Goal: Task Accomplishment & Management: Manage account settings

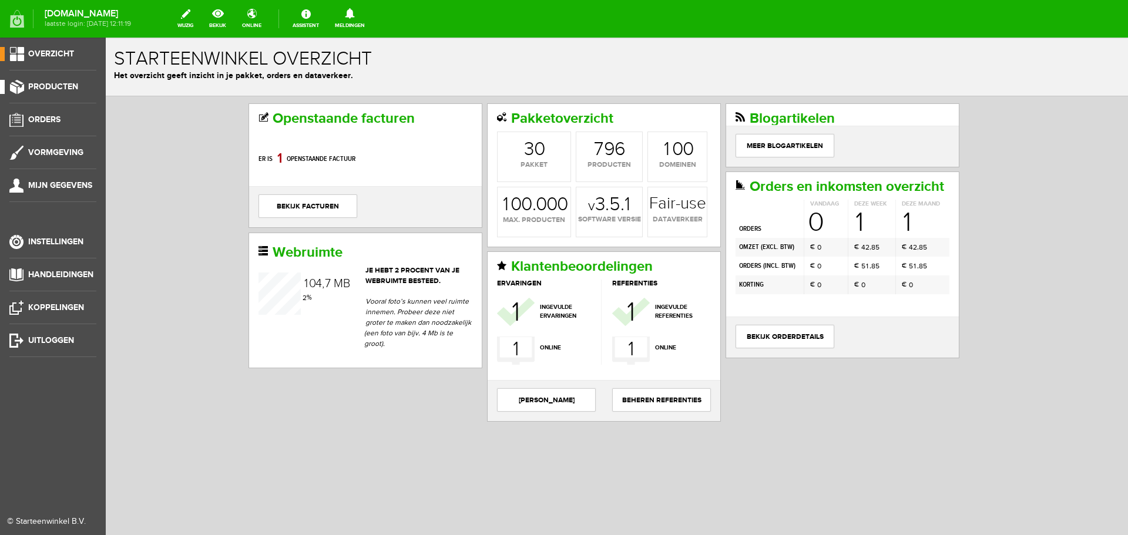
click at [50, 92] on link "Producten" at bounding box center [48, 87] width 96 height 14
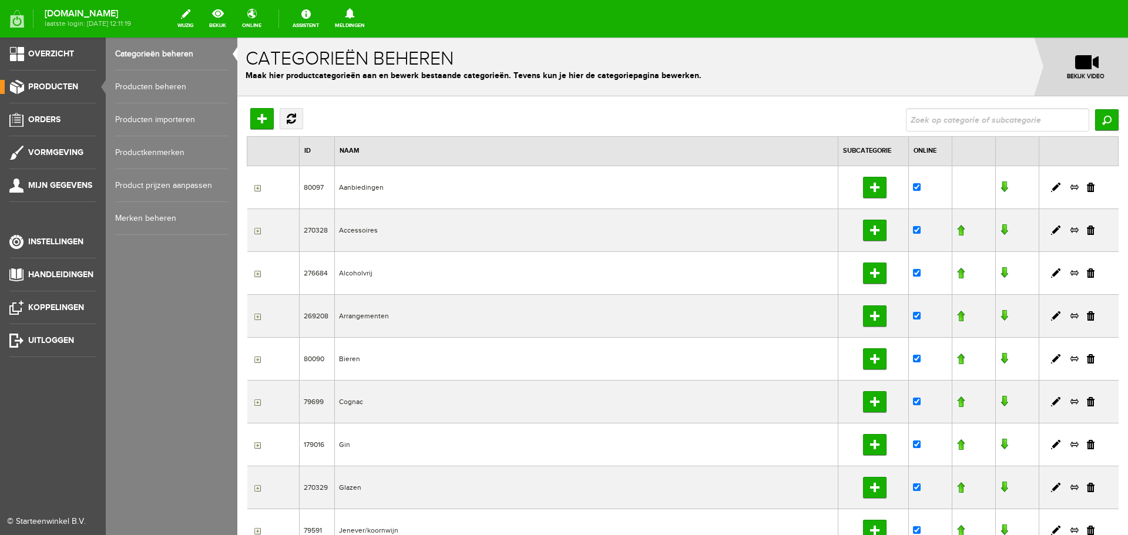
click at [157, 86] on link "Producten beheren" at bounding box center [171, 86] width 113 height 33
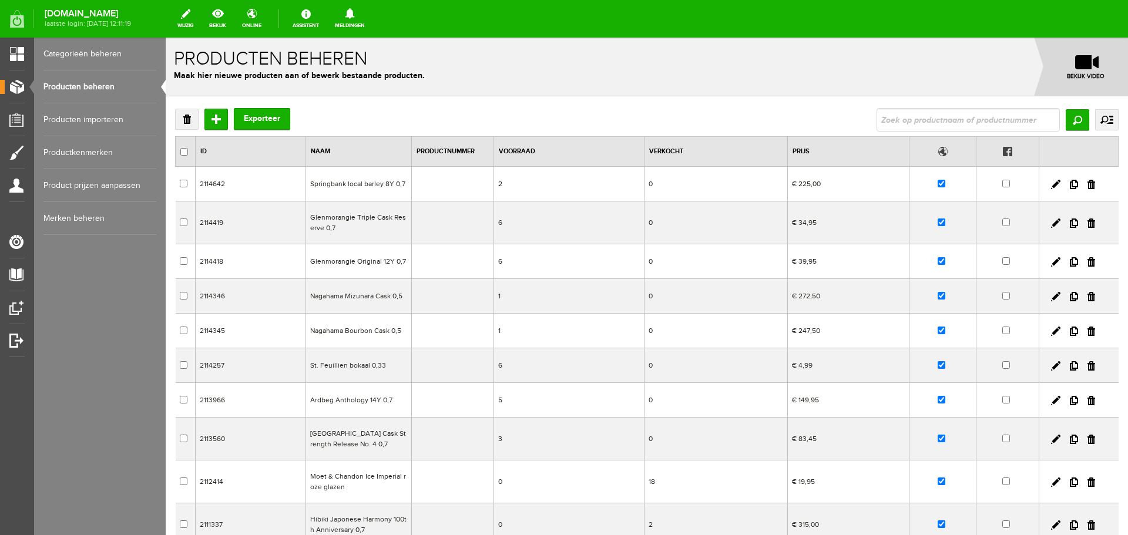
click at [948, 123] on input "text" at bounding box center [967, 119] width 183 height 23
type input "brugal"
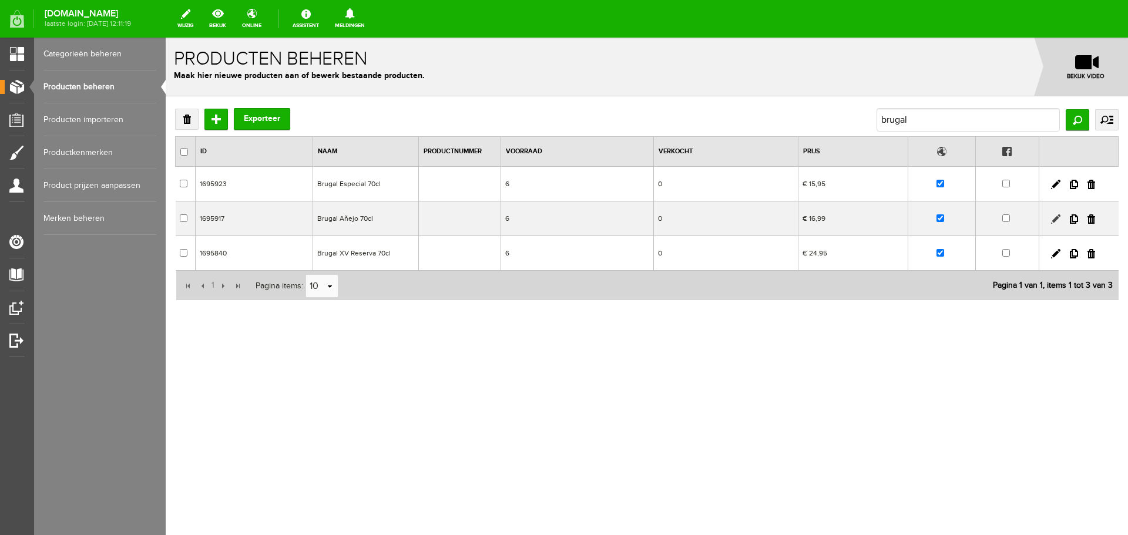
click at [1055, 223] on link at bounding box center [1055, 218] width 9 height 9
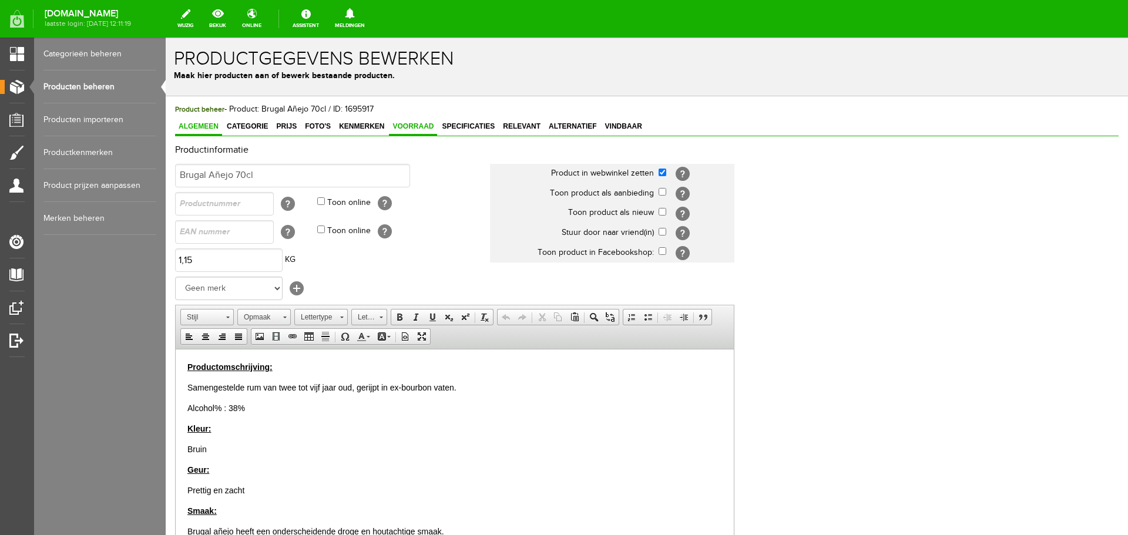
click at [418, 129] on span "Voorraad" at bounding box center [413, 126] width 48 height 8
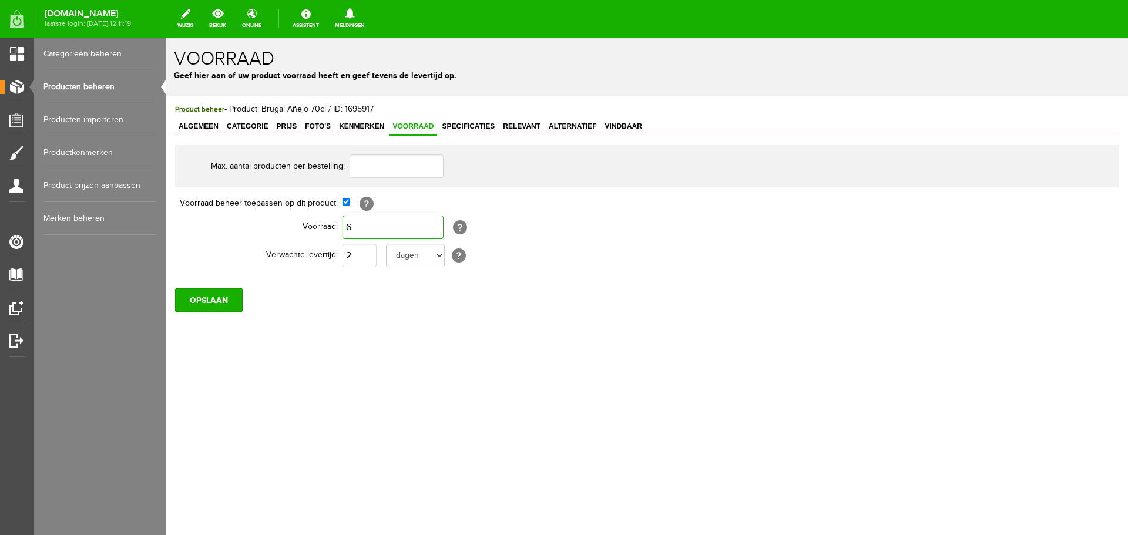
click at [378, 231] on input "6" at bounding box center [392, 227] width 101 height 23
type input "0"
click at [189, 301] on input "OPSLAAN" at bounding box center [209, 299] width 68 height 23
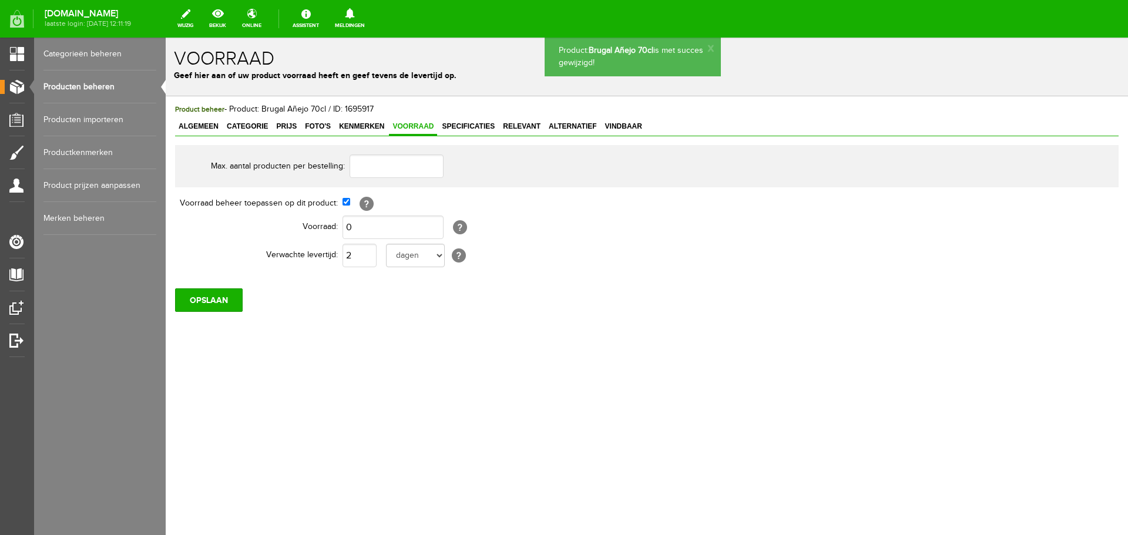
click at [90, 89] on link "Producten beheren" at bounding box center [99, 86] width 113 height 33
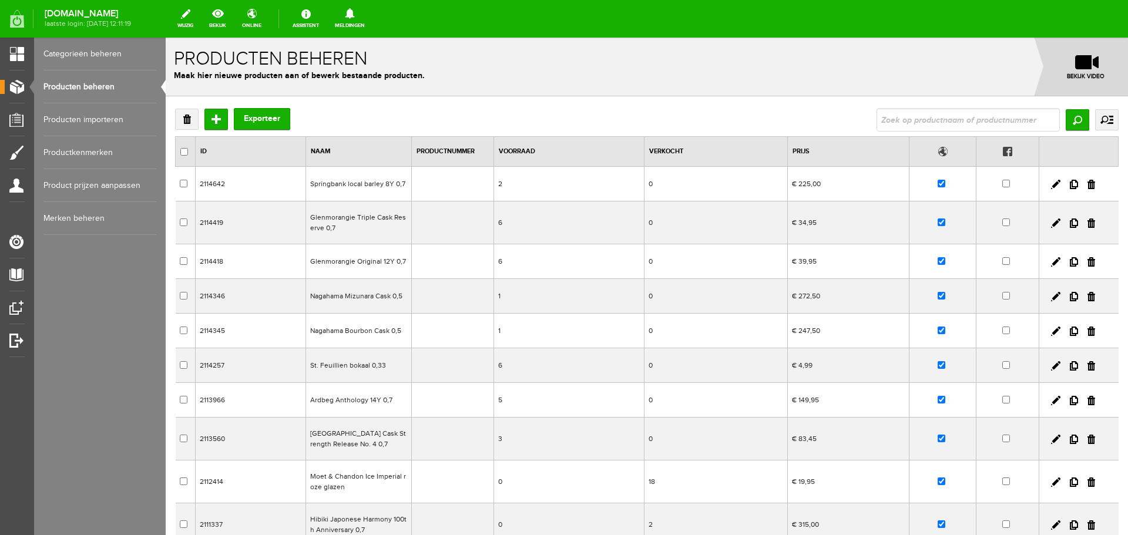
click at [945, 119] on input "text" at bounding box center [967, 119] width 183 height 23
type input "brugal"
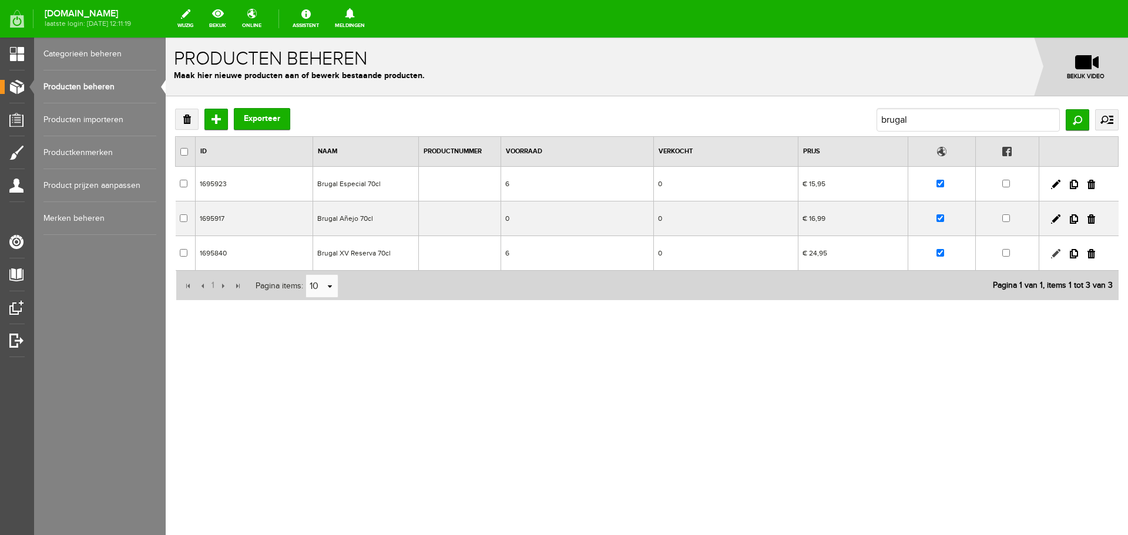
click at [1055, 250] on link at bounding box center [1055, 253] width 9 height 9
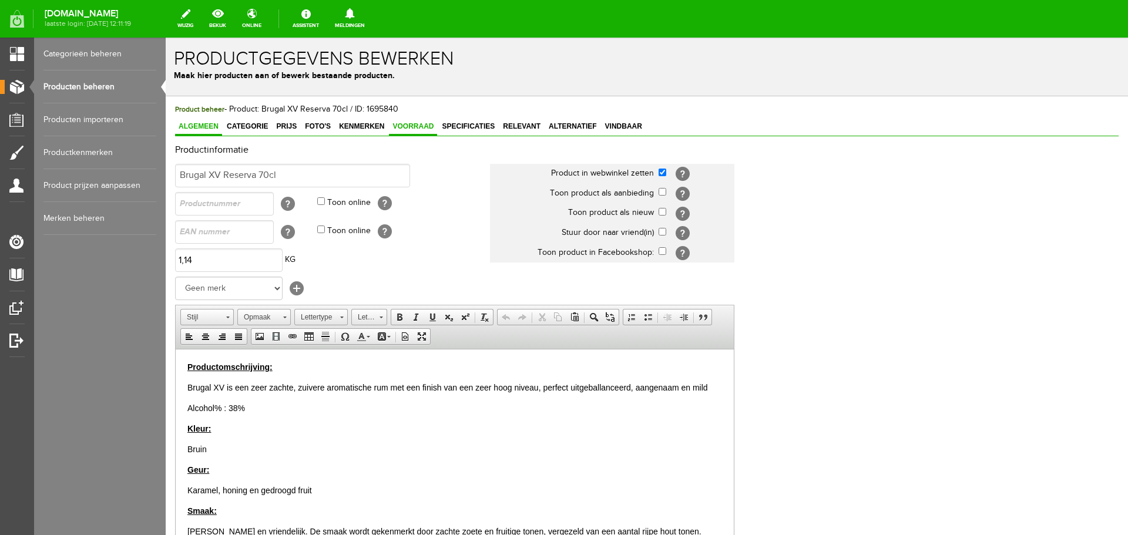
click at [398, 129] on span "Voorraad" at bounding box center [413, 126] width 48 height 8
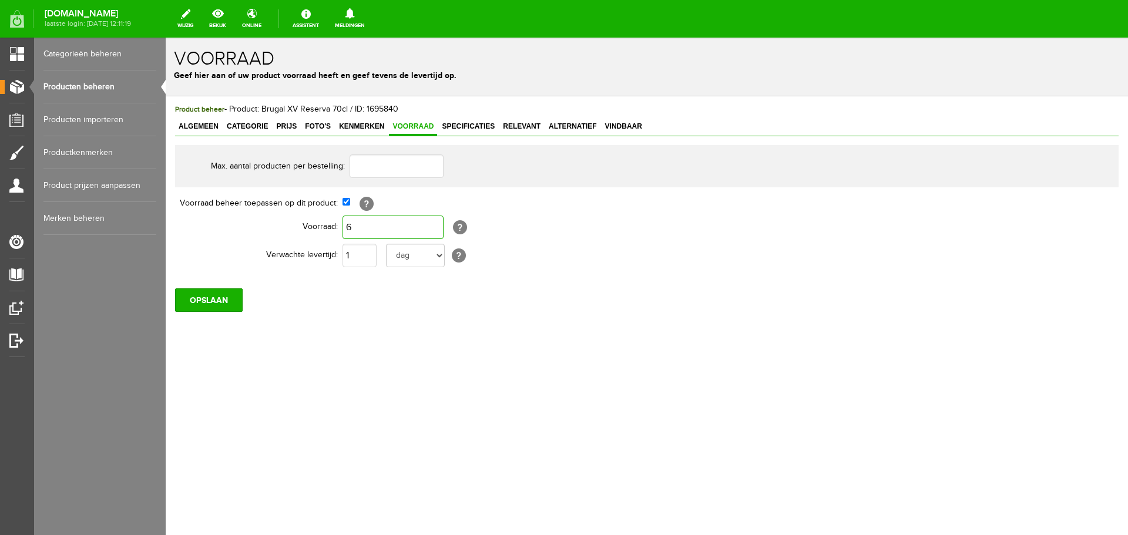
click at [349, 235] on input "6" at bounding box center [392, 227] width 101 height 23
type input "0"
click at [206, 291] on input "OPSLAAN" at bounding box center [209, 299] width 68 height 23
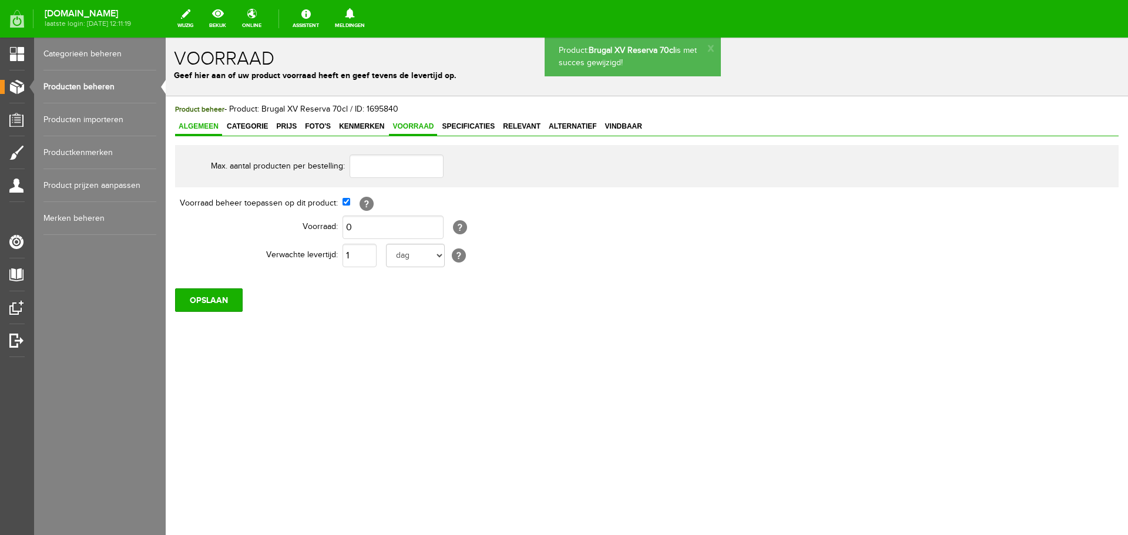
click at [187, 127] on span "Algemeen" at bounding box center [198, 126] width 47 height 8
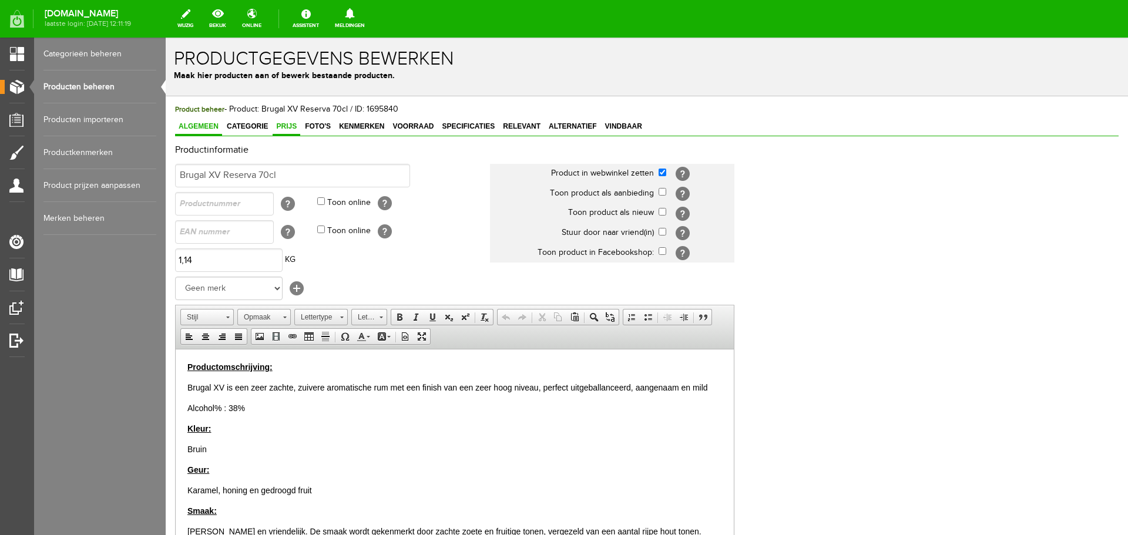
click at [288, 134] on link "Prijs" at bounding box center [286, 127] width 28 height 17
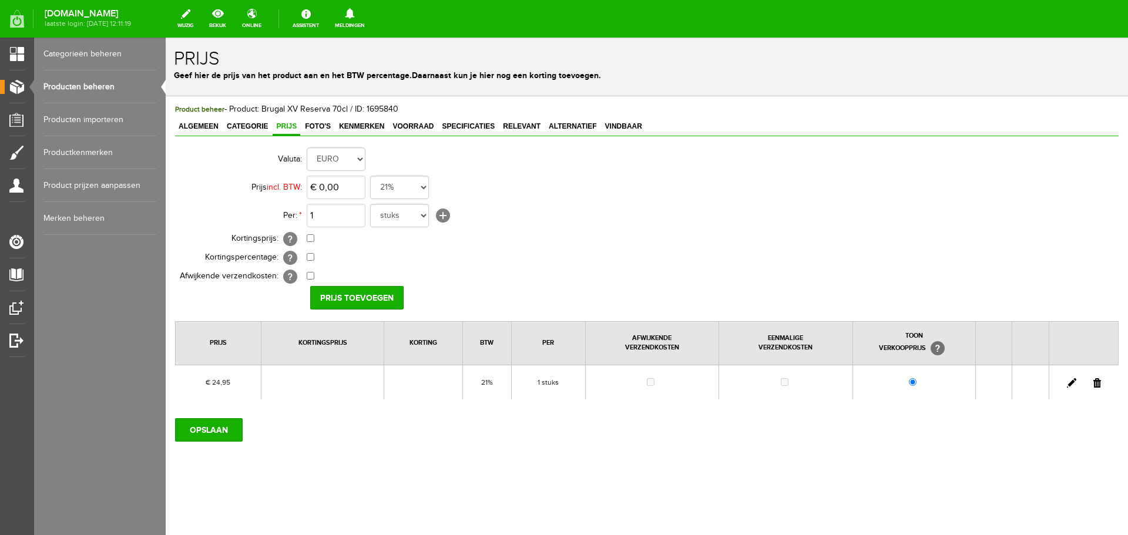
click at [1067, 388] on td at bounding box center [1082, 382] width 69 height 35
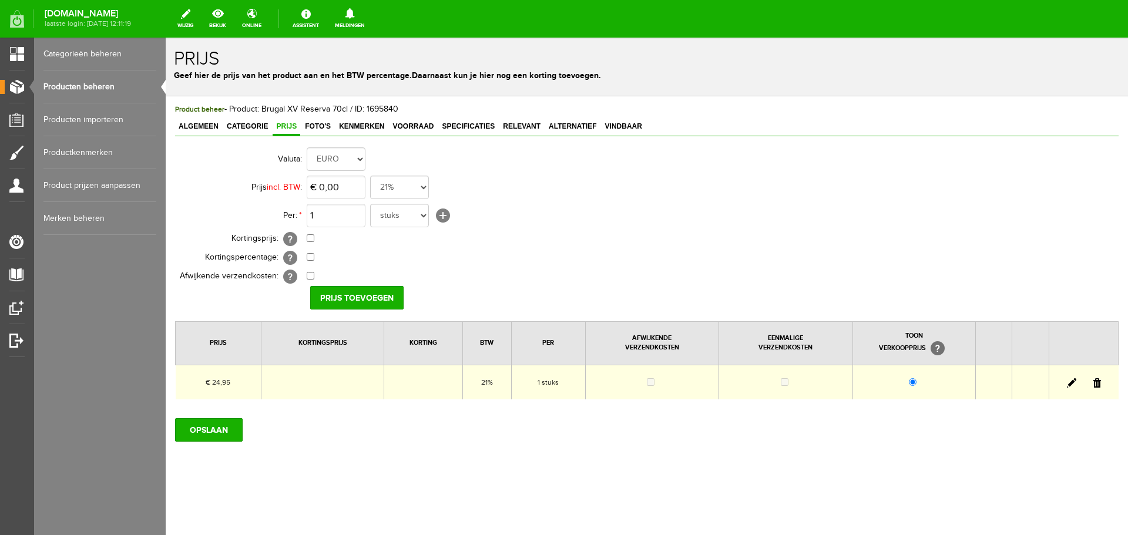
click at [1075, 378] on link at bounding box center [1070, 382] width 9 height 9
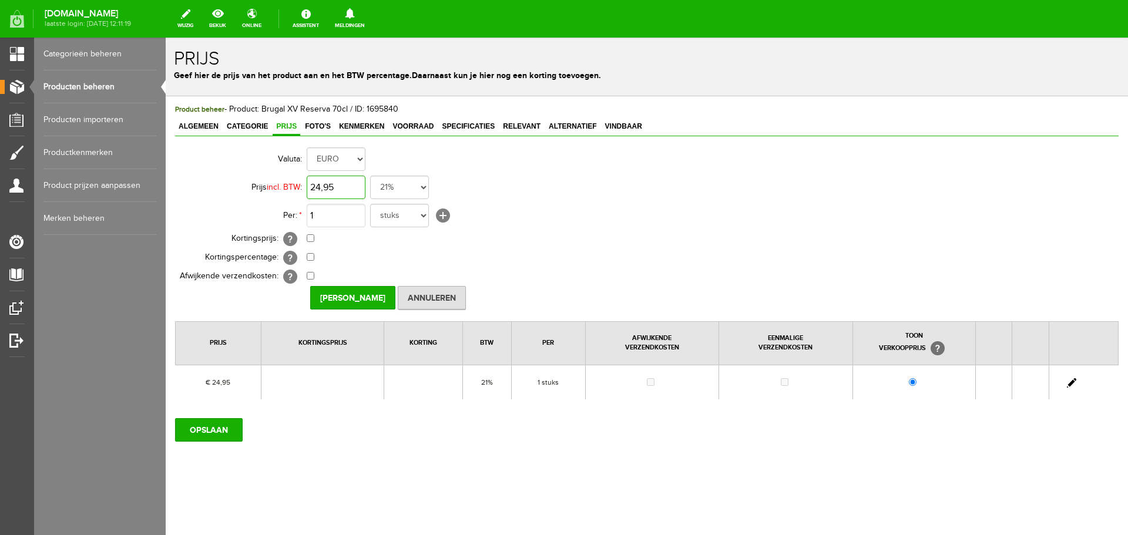
click at [356, 183] on input "24,95" at bounding box center [336, 187] width 59 height 23
type input "€ 26,45"
click at [319, 305] on input "[PERSON_NAME]" at bounding box center [352, 297] width 85 height 23
click at [220, 429] on input "OPSLAAN" at bounding box center [209, 429] width 68 height 23
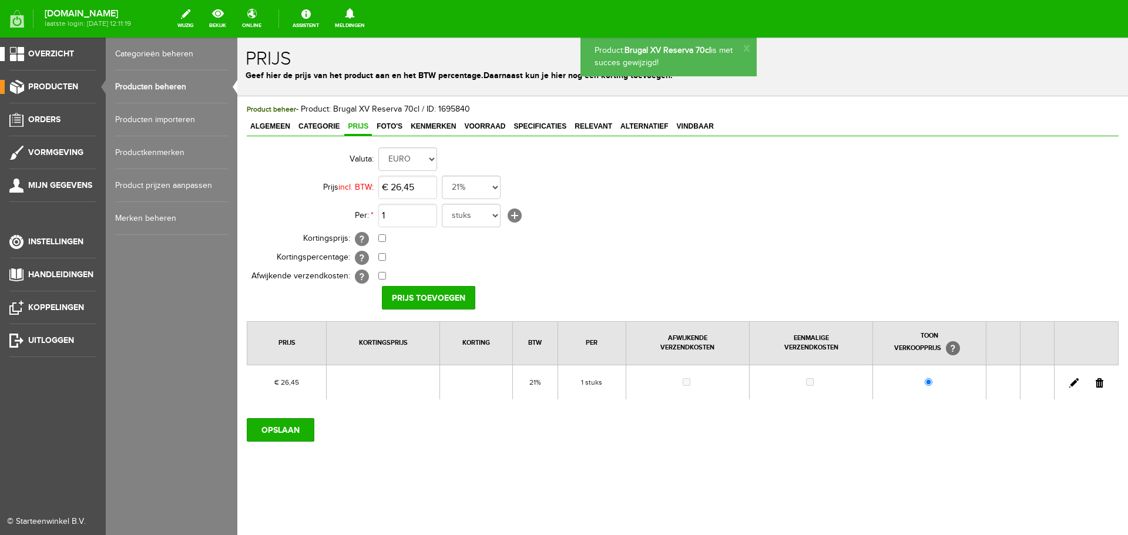
click at [36, 61] on li "Overzicht" at bounding box center [52, 58] width 87 height 23
